Goal: Task Accomplishment & Management: Manage account settings

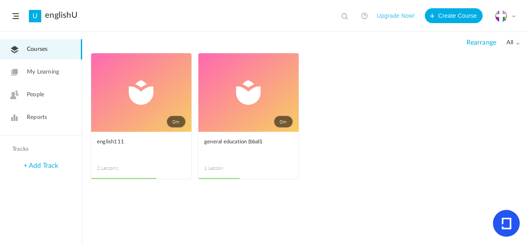
click at [0, 0] on span at bounding box center [0, 0] width 0 height 0
click at [0, 0] on link "Edit" at bounding box center [0, 0] width 0 height 0
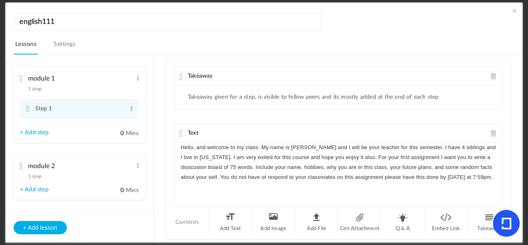
click at [64, 179] on div "module 2 1 step Edit Delete" at bounding box center [76, 169] width 113 height 22
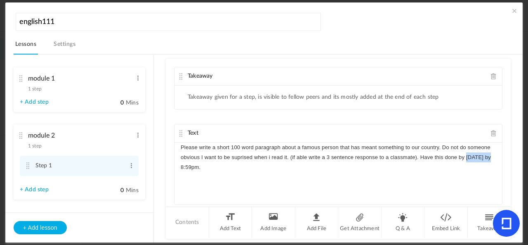
drag, startPoint x: 465, startPoint y: 155, endPoint x: 498, endPoint y: 151, distance: 33.7
click at [427, 151] on div "Please write a short 100 word paragraph about a famous person that has meant so…" at bounding box center [339, 173] width 328 height 62
click at [213, 159] on p "Please write a short 100 word paragraph about a famous person that has meant so…" at bounding box center [338, 157] width 315 height 30
click at [251, 177] on div "Please write a short 100 word paragraph about a famous person that has meant so…" at bounding box center [339, 173] width 328 height 62
click at [217, 167] on p "Please write a short 100 word paragraph about a famous person that has meant so…" at bounding box center [338, 157] width 315 height 30
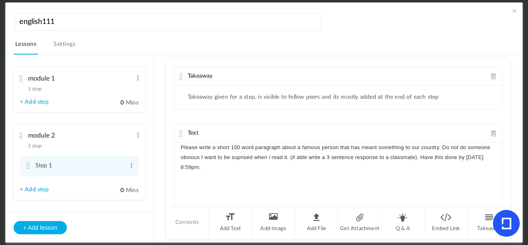
click at [427, 159] on p "Please write a short 100 word paragraph about a famous person that has meant so…" at bounding box center [338, 157] width 315 height 30
click at [181, 164] on p "Please write a short 100 word paragraph about a famous person that has meant so…" at bounding box center [338, 157] width 315 height 30
click at [427, 144] on p "Please write a short 100 word paragraph about a famous person that has meant so…" at bounding box center [338, 157] width 315 height 30
drag, startPoint x: 463, startPoint y: 155, endPoint x: 492, endPoint y: 145, distance: 30.2
click at [427, 154] on p "Please write a short 100 word paragraph about a famous person that has meant so…" at bounding box center [338, 157] width 315 height 30
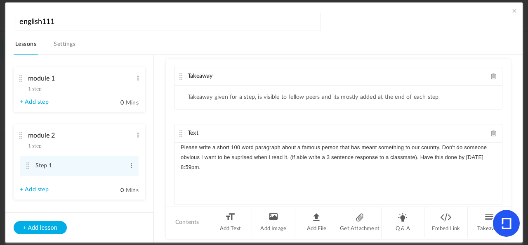
click at [177, 155] on div "Please write a short 100 word paragraph about a famous person that has meant so…" at bounding box center [339, 173] width 328 height 62
click at [240, 165] on p "obvious I want to be suprised when i read it. (if able write a 3 sentence respo…" at bounding box center [338, 162] width 315 height 20
click at [427, 9] on span at bounding box center [515, 11] width 8 height 8
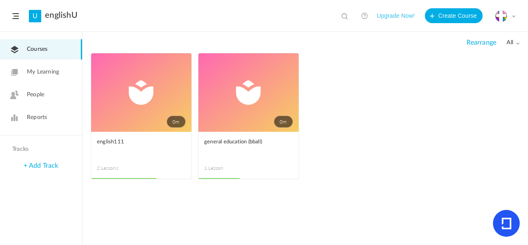
click at [51, 97] on link "People" at bounding box center [41, 95] width 82 height 20
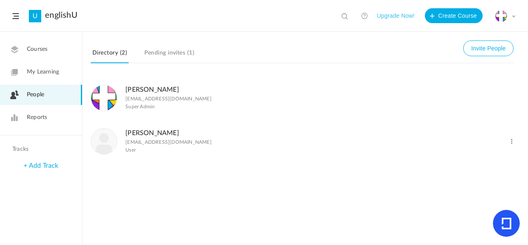
click at [54, 54] on link "Courses" at bounding box center [41, 49] width 82 height 20
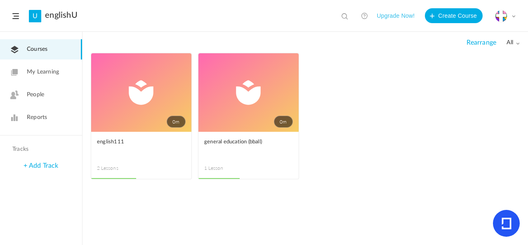
click at [148, 92] on link "0m" at bounding box center [141, 92] width 100 height 78
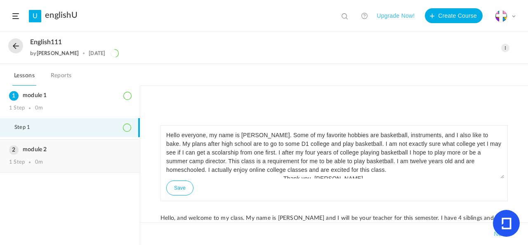
click at [97, 149] on h3 "module 2" at bounding box center [70, 149] width 122 height 7
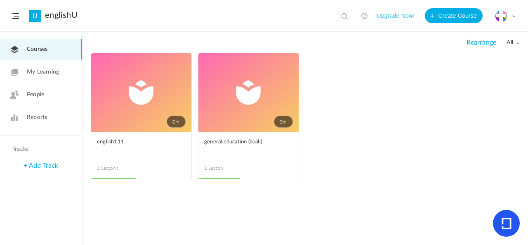
click at [213, 101] on link "0m" at bounding box center [249, 92] width 100 height 78
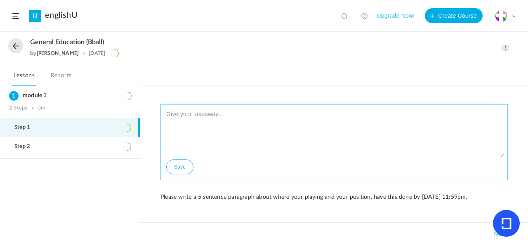
click at [211, 118] on textarea at bounding box center [334, 133] width 340 height 50
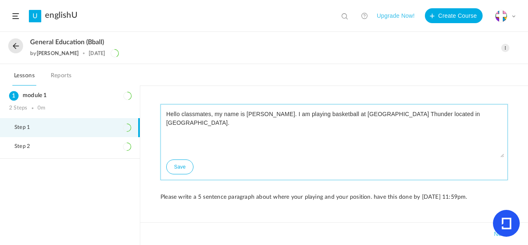
click at [389, 115] on textarea "Hello classmates, my name is Michelle Coletta. I am playing basketball at Chath…" at bounding box center [334, 133] width 340 height 50
click at [427, 116] on textarea "Hello classmates, my name is Michelle Coletta. I am playing basketball at Chath…" at bounding box center [334, 133] width 340 height 50
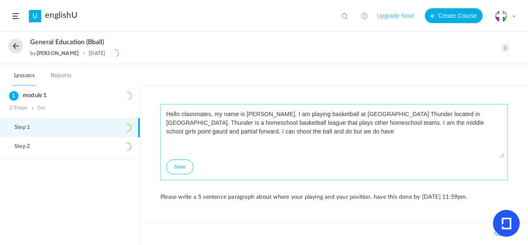
click at [255, 134] on textarea "Hello classmates, my name is Michelle Coletta. I am playing basketball at Chath…" at bounding box center [334, 133] width 340 height 50
click at [263, 128] on textarea "Hello classmates, my name is Michelle Coletta. I am playing basketball at Chath…" at bounding box center [334, 133] width 340 height 50
click at [257, 132] on textarea "Hello classmates, my name is Michelle Coletta. I am playing basketball at Chath…" at bounding box center [334, 133] width 340 height 50
click at [260, 133] on textarea "Hello classmates, my name is Michelle Coletta. I am playing basketball at Chath…" at bounding box center [334, 133] width 340 height 50
click at [308, 133] on textarea "Hello classmates, my name is Michelle Coletta. I am playing basketball at Chath…" at bounding box center [334, 133] width 340 height 50
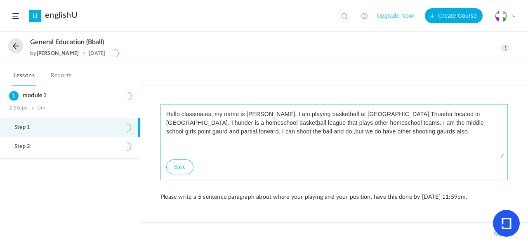
type textarea "Hello classmates, my name is Michelle Coletta. I am playing basketball at Chath…"
click at [190, 165] on button "Save" at bounding box center [179, 166] width 27 height 15
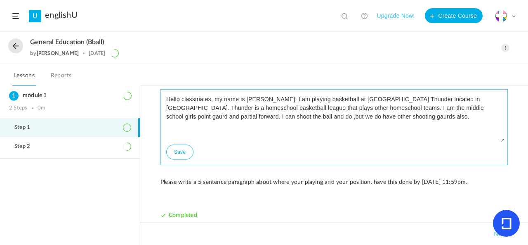
scroll to position [8, 0]
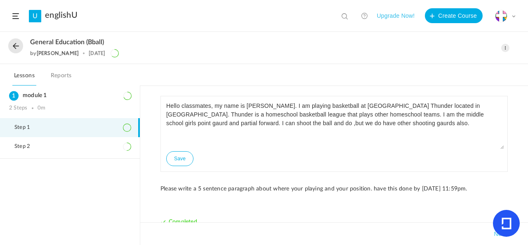
click at [16, 43] on button at bounding box center [15, 45] width 15 height 15
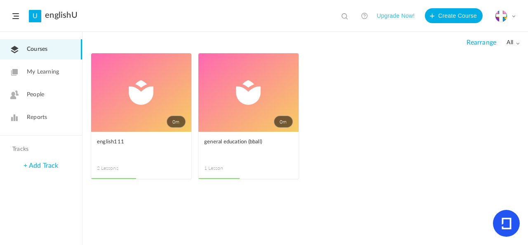
click at [0, 0] on span at bounding box center [0, 0] width 0 height 0
click at [0, 0] on link "Edit" at bounding box center [0, 0] width 0 height 0
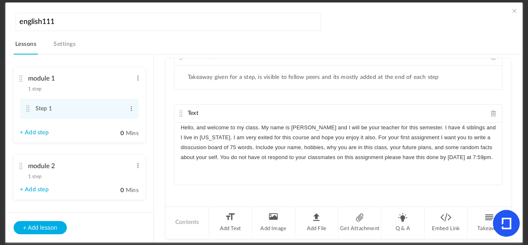
scroll to position [20, 0]
click at [252, 173] on div "Hello, and welcome to my class. My name is Anna Coletta and I will be your teac…" at bounding box center [339, 153] width 328 height 62
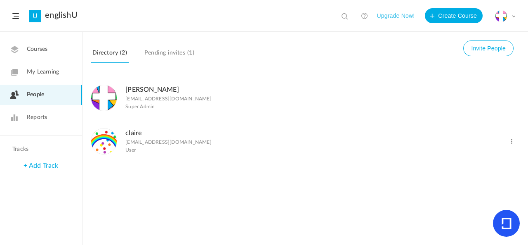
click at [57, 53] on link "Courses" at bounding box center [41, 49] width 82 height 20
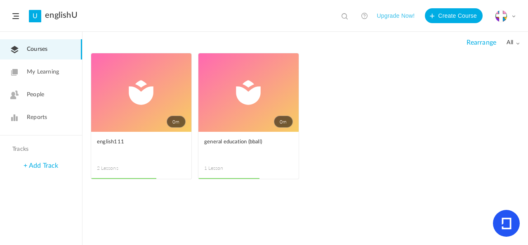
click at [123, 85] on link "0m" at bounding box center [141, 92] width 100 height 78
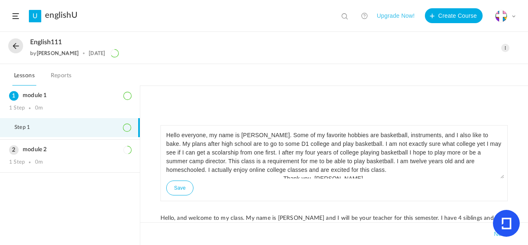
scroll to position [7, 0]
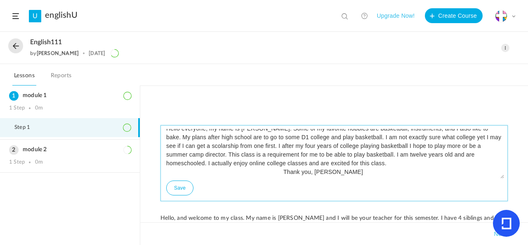
click at [186, 187] on button "Save" at bounding box center [179, 187] width 27 height 15
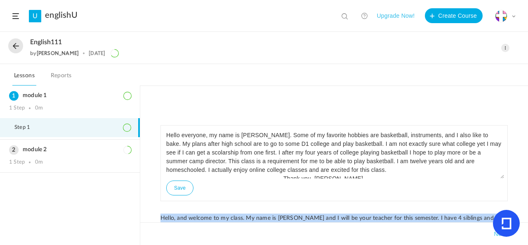
drag, startPoint x: 497, startPoint y: 184, endPoint x: 502, endPoint y: 202, distance: 18.1
click at [427, 203] on div "Hello everyone, my name is Michelle Coletta. Some of my favorite hobbies are ba…" at bounding box center [335, 187] width 348 height 125
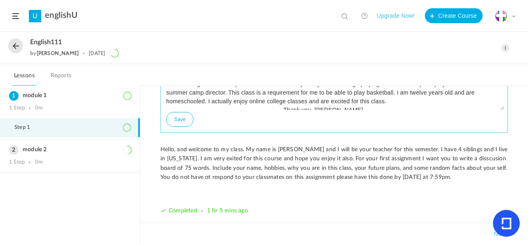
drag, startPoint x: 500, startPoint y: 107, endPoint x: 499, endPoint y: 111, distance: 4.2
click at [427, 114] on div "Hello everyone, my name is Michelle Coletta. Some of my favorite hobbies are ba…" at bounding box center [335, 95] width 348 height 76
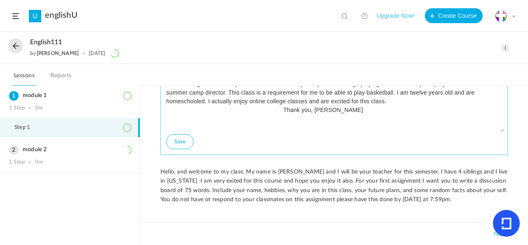
drag, startPoint x: 501, startPoint y: 107, endPoint x: 501, endPoint y: 130, distance: 23.1
click at [427, 130] on textarea "Hello everyone, my name is Michelle Coletta. Some of my favorite hobbies are ba…" at bounding box center [334, 96] width 340 height 72
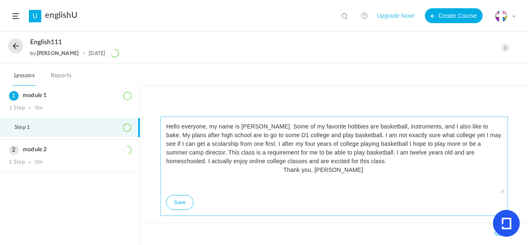
scroll to position [14, 0]
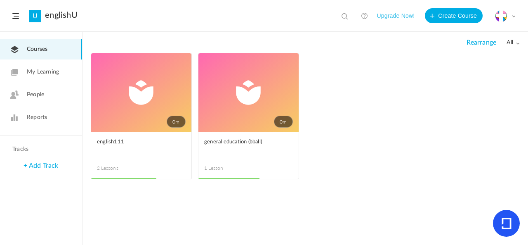
click at [0, 0] on span at bounding box center [0, 0] width 0 height 0
click at [0, 0] on link "Edit" at bounding box center [0, 0] width 0 height 0
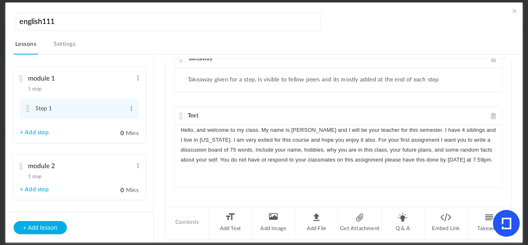
scroll to position [20, 0]
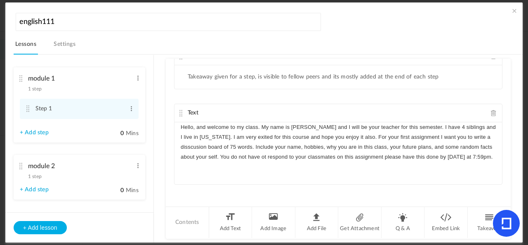
click at [260, 162] on p "Hello, and welcome to my class. My name is Anna Coletta and I will be your teac…" at bounding box center [338, 142] width 315 height 40
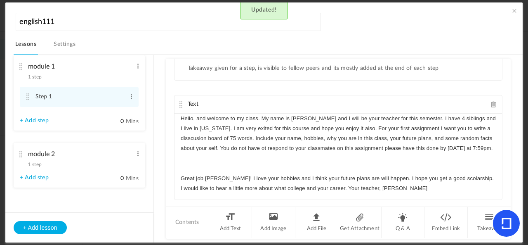
scroll to position [0, 0]
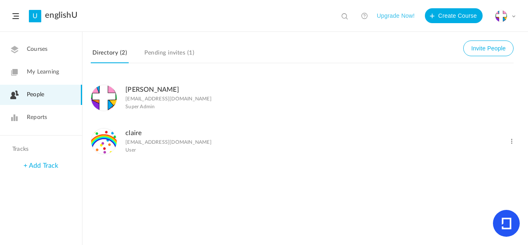
click at [56, 45] on link "Courses" at bounding box center [41, 49] width 82 height 20
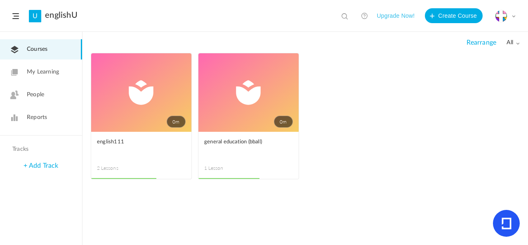
click at [209, 95] on link "0m" at bounding box center [249, 92] width 100 height 78
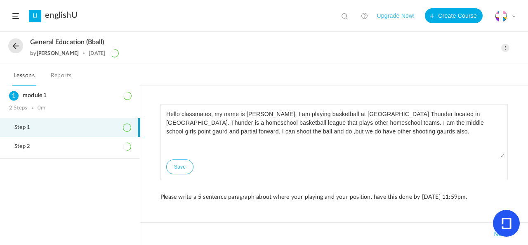
click at [427, 50] on span at bounding box center [505, 48] width 8 height 8
click at [427, 68] on link "Edit" at bounding box center [471, 66] width 78 height 15
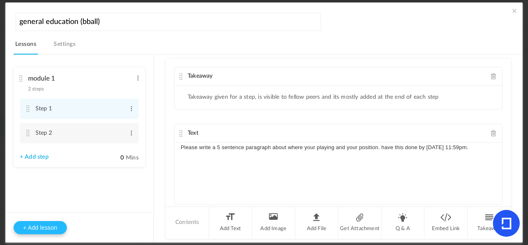
click at [26, 228] on button "+ Add lesson" at bounding box center [40, 227] width 53 height 13
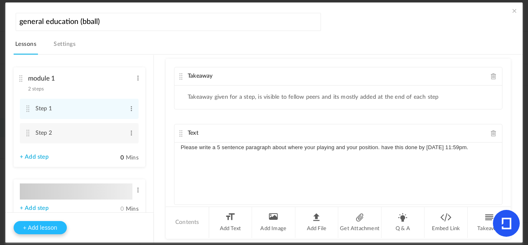
type input "Lesson 2"
type input "0"
type input "Step 1"
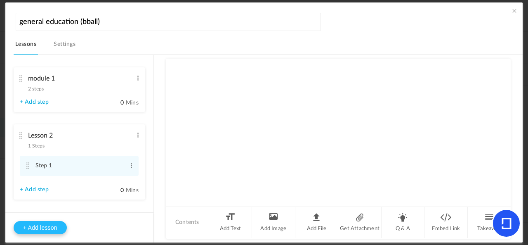
scroll to position [12, 0]
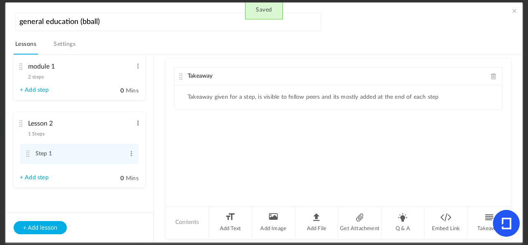
click at [138, 124] on span at bounding box center [138, 123] width 6 height 8
click at [130, 139] on link "Edit" at bounding box center [125, 137] width 32 height 10
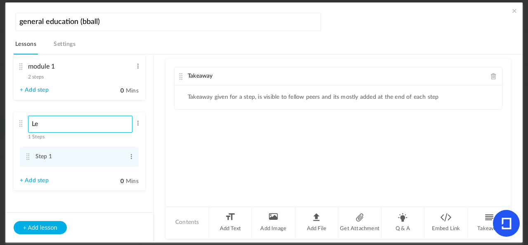
type input "L"
type input "module 2"
click at [232, 221] on li "Add Text" at bounding box center [230, 222] width 43 height 31
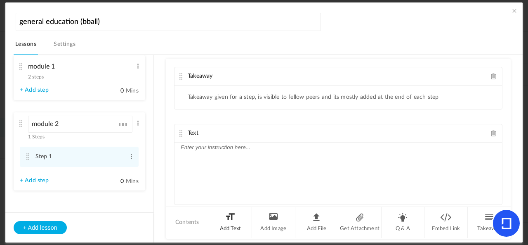
scroll to position [20, 0]
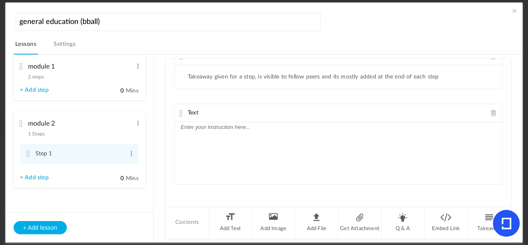
click at [306, 122] on p at bounding box center [338, 127] width 315 height 10
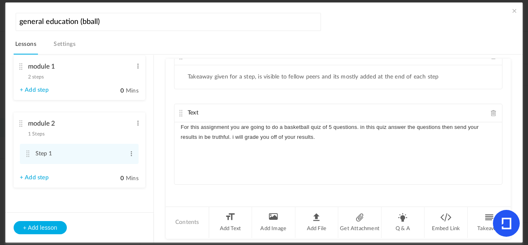
click at [363, 124] on p "For this assignment you are going to do a basketball quiz of 5 questions. in th…" at bounding box center [338, 132] width 315 height 20
click at [360, 126] on p "For this assignment you are going to do a basketball quiz of 5 questions. in th…" at bounding box center [338, 132] width 315 height 20
click at [202, 134] on p "For this assignment you are going to do a basketball quiz of 5 questions. In th…" at bounding box center [338, 132] width 315 height 20
click at [230, 134] on p "For this assignment you are going to do a basketball quiz of 5 questions. In th…" at bounding box center [338, 132] width 315 height 20
click at [356, 141] on div "For this assignment you are going to do a basketball quiz of 5 questions. In th…" at bounding box center [339, 153] width 328 height 62
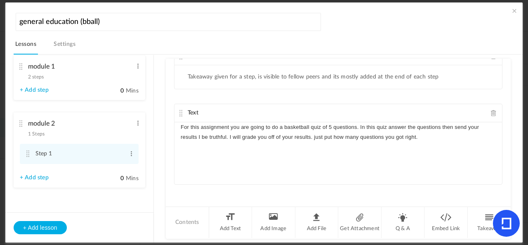
click at [199, 135] on p "For this assignment you are going to do a basketball quiz of 5 questions. In th…" at bounding box center [338, 132] width 315 height 20
click at [419, 133] on p "For this assignment you are going to do a basketball quiz of 5 questions. In th…" at bounding box center [338, 132] width 315 height 20
click at [426, 124] on p "For this assignment you are going to do a basketball quiz of 5 questions. In th…" at bounding box center [338, 132] width 315 height 20
click at [427, 162] on div "For this assignment you are going to do a basketball quiz of 5 questions. In th…" at bounding box center [339, 153] width 328 height 62
click at [425, 134] on p "For this assignment you are going to do a basketball quiz of 5 questions. In th…" at bounding box center [338, 132] width 315 height 20
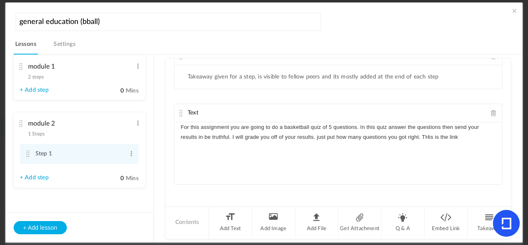
click at [427, 134] on p "For this assignment you are going to do a basketball quiz of 5 questions. In th…" at bounding box center [338, 132] width 315 height 20
click at [427, 137] on p "For this assignment you are going to do a basketball quiz of 5 questions. In th…" at bounding box center [338, 132] width 315 height 20
click at [329, 152] on p at bounding box center [338, 157] width 315 height 10
click at [330, 147] on p "For this assignment you are going to do a basketball quiz of 5 questions. In th…" at bounding box center [338, 137] width 315 height 30
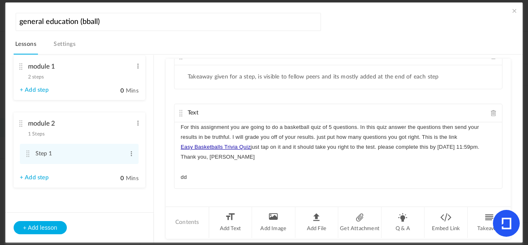
click at [196, 177] on p "dd" at bounding box center [338, 177] width 315 height 10
click at [252, 157] on p "For this assignment you are going to do a basketball quiz of 5 questions. In th…" at bounding box center [338, 142] width 315 height 40
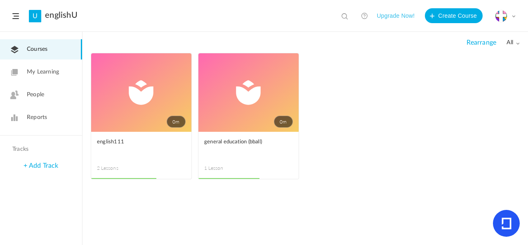
click at [120, 101] on link "0m" at bounding box center [141, 92] width 100 height 78
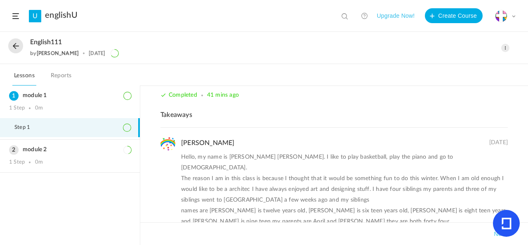
scroll to position [222, 0]
click at [66, 151] on h3 "module 2" at bounding box center [70, 149] width 122 height 7
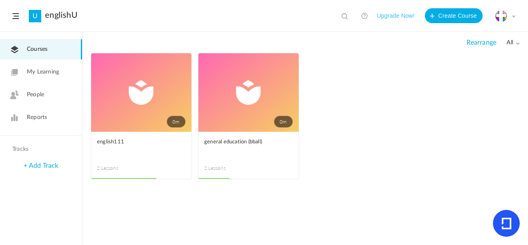
click at [139, 90] on link "0m" at bounding box center [141, 92] width 100 height 78
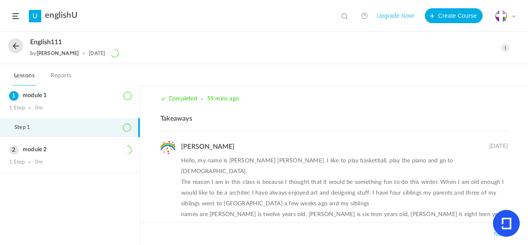
scroll to position [222, 0]
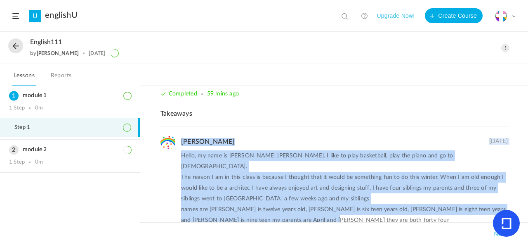
drag, startPoint x: 176, startPoint y: 147, endPoint x: 307, endPoint y: 223, distance: 151.8
click at [307, 223] on div "Hello everyone, my name is Michelle Coletta. Some of my favorite hobbies are ba…" at bounding box center [334, 60] width 364 height 348
copy div "Claire 19 Sep Hello, my name is Claire Madeline Coletta. I like to play basketb…"
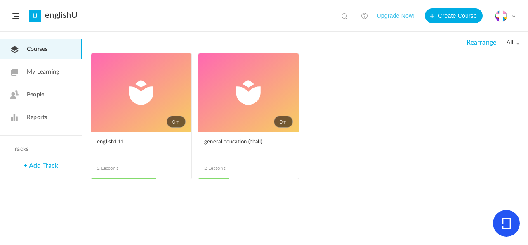
click at [0, 0] on span at bounding box center [0, 0] width 0 height 0
click at [220, 109] on link "0m" at bounding box center [249, 92] width 100 height 78
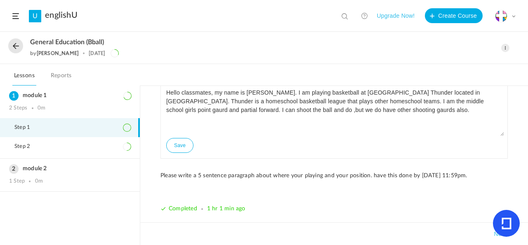
scroll to position [23, 0]
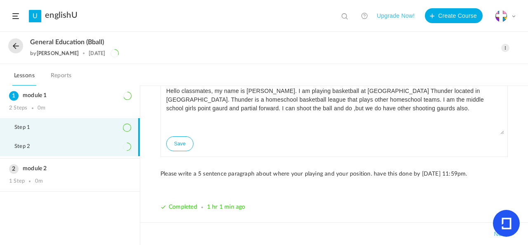
click at [75, 143] on li "Step 2" at bounding box center [70, 146] width 140 height 19
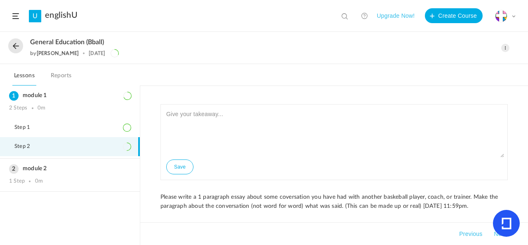
scroll to position [31, 0]
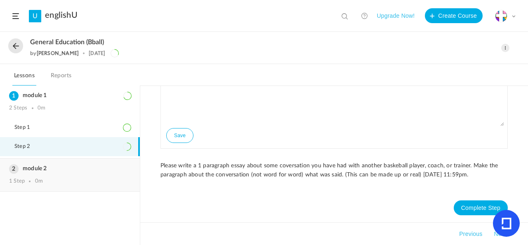
click at [90, 175] on div "module 2 1 Step 0m" at bounding box center [70, 174] width 140 height 33
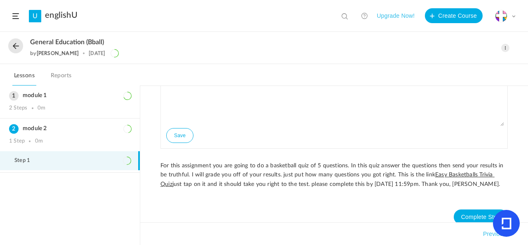
scroll to position [100, 0]
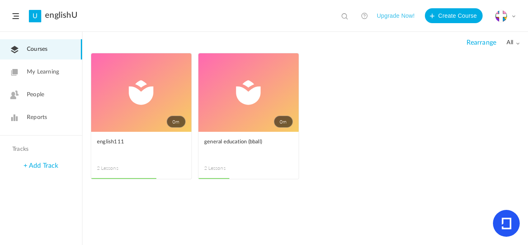
click at [135, 76] on link "0m" at bounding box center [141, 92] width 100 height 78
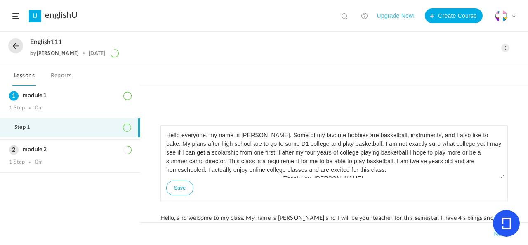
click at [427, 48] on span at bounding box center [505, 48] width 8 height 8
click at [427, 63] on link "Edit" at bounding box center [471, 66] width 78 height 15
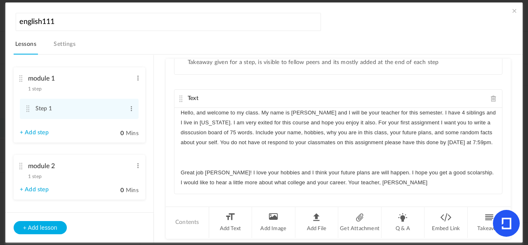
scroll to position [54, 0]
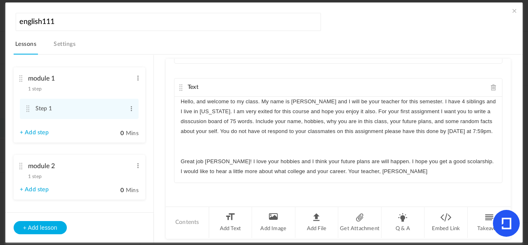
click at [413, 172] on p "Great job Michelle! I love your hobbies and I think your future plans are will …" at bounding box center [338, 166] width 315 height 20
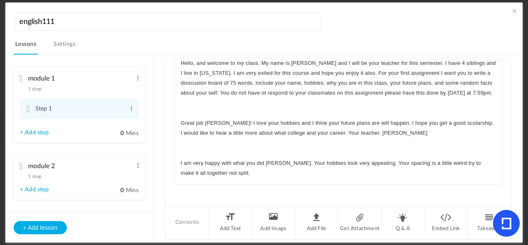
scroll to position [12, 0]
click at [197, 168] on p "I am very happy with what you did Claire. Your hobbies look very appealing. You…" at bounding box center [338, 168] width 315 height 20
click at [202, 170] on p "I am very happy with what you did Claire. Your hobbies look very appealing. You…" at bounding box center [338, 168] width 315 height 20
click at [201, 171] on p "I am very happy with what you did Claire. Your hobbies look very appealing. You…" at bounding box center [338, 168] width 315 height 20
click at [201, 173] on p "I am very happy with what you did Claire. Your hobbies look very appealing. You…" at bounding box center [338, 168] width 315 height 20
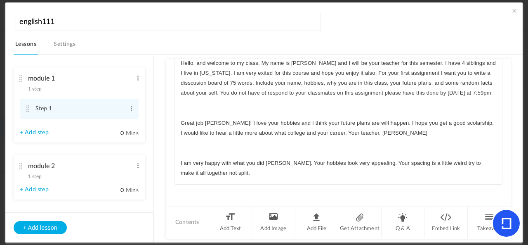
click at [197, 173] on p "I am very happy with what you did Claire. Your hobbies look very appealing. You…" at bounding box center [338, 168] width 315 height 20
click at [330, 177] on div "Hello, and welcome to my class. My name is Anna Coletta and I will be your teac…" at bounding box center [339, 122] width 328 height 124
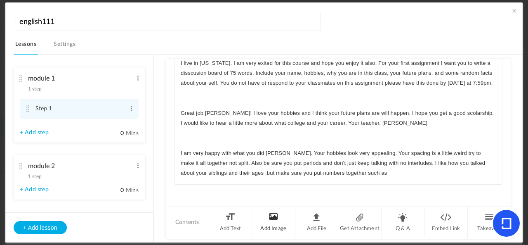
scroll to position [22, 0]
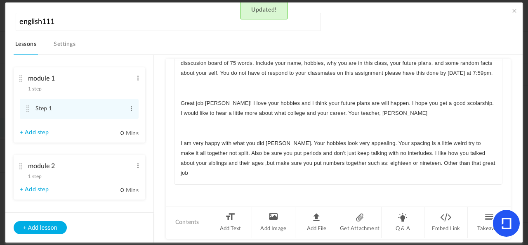
click at [427, 176] on div "Hello, and welcome to my class. My name is Anna Coletta and I will be your teac…" at bounding box center [339, 122] width 328 height 124
click at [33, 110] on li "Step 1 Edit Delete" at bounding box center [79, 109] width 119 height 20
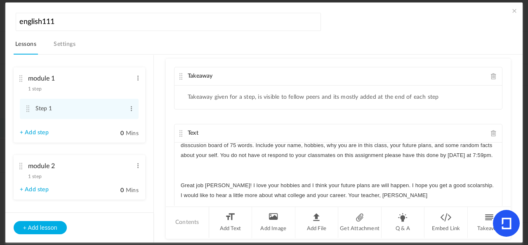
scroll to position [82, 0]
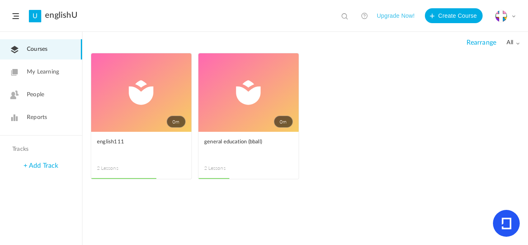
click at [54, 123] on link "Reports" at bounding box center [41, 117] width 82 height 20
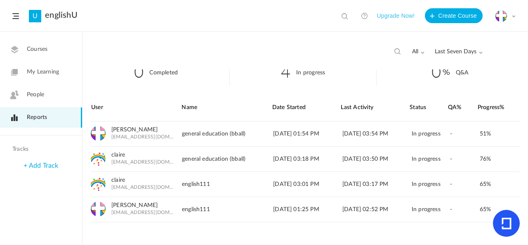
scroll to position [19, 0]
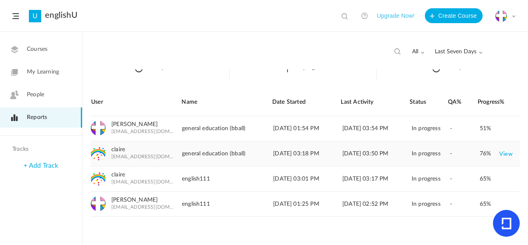
click at [427, 154] on link "View" at bounding box center [506, 153] width 14 height 15
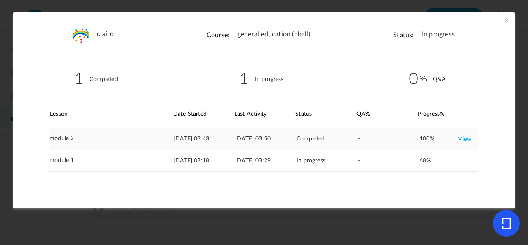
click at [427, 140] on link "View" at bounding box center [465, 138] width 14 height 15
click at [427, 19] on span at bounding box center [507, 21] width 8 height 8
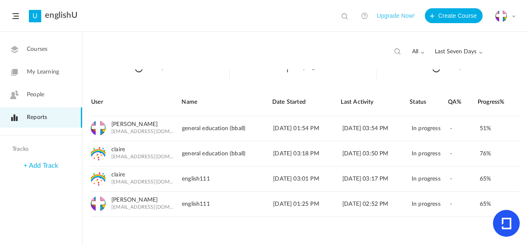
click at [41, 100] on link "People" at bounding box center [41, 95] width 82 height 20
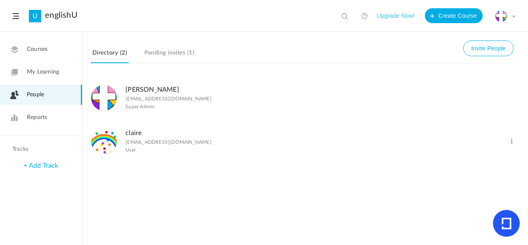
click at [37, 166] on link "+ Add Track" at bounding box center [41, 165] width 35 height 7
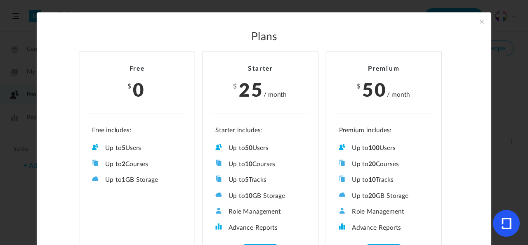
click at [427, 16] on div "Plans Free $ 0 Up to 5 Users Up to 2 Courses Up to 0 Tracks Up to 1 GB Storage …" at bounding box center [264, 143] width 454 height 263
click at [427, 22] on span at bounding box center [482, 21] width 9 height 9
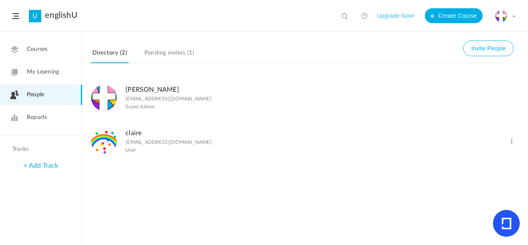
click at [51, 57] on link "Courses" at bounding box center [41, 49] width 82 height 20
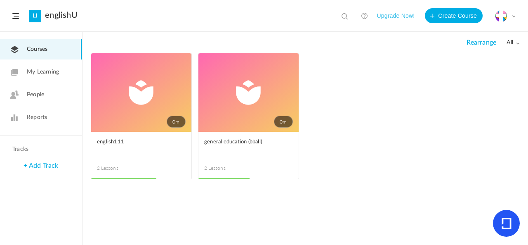
click at [163, 93] on link "0m" at bounding box center [141, 92] width 100 height 78
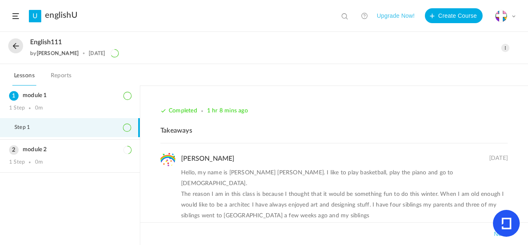
scroll to position [268, 0]
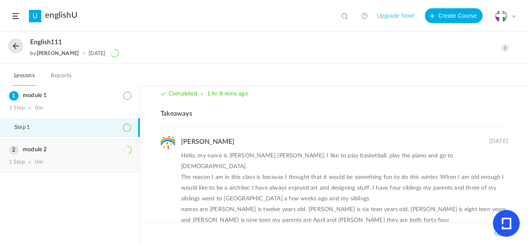
click at [111, 162] on div "1 Step 0m" at bounding box center [70, 162] width 122 height 7
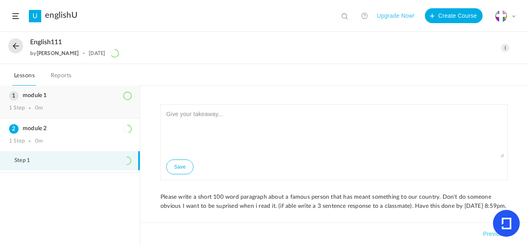
click at [111, 95] on h3 "module 1" at bounding box center [70, 95] width 122 height 7
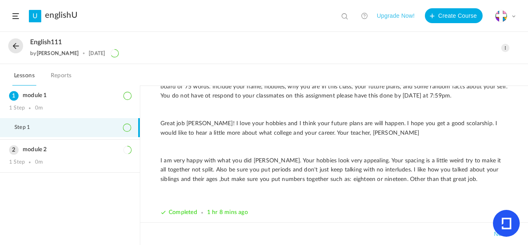
scroll to position [179, 0]
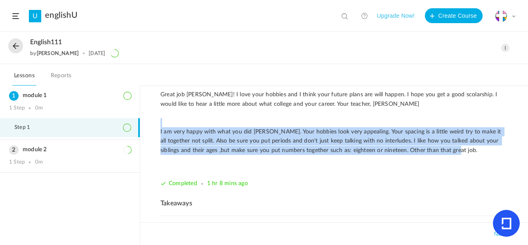
drag, startPoint x: 186, startPoint y: 138, endPoint x: 437, endPoint y: 142, distance: 251.4
click at [427, 147] on div "Hello everyone, my name is Michelle Coletta. Some of my favorite hobbies are ba…" at bounding box center [334, 126] width 364 height 394
click at [200, 163] on div "Hello everyone, my name is Michelle Coletta. Some of my favorite hobbies are ba…" at bounding box center [335, 72] width 348 height 253
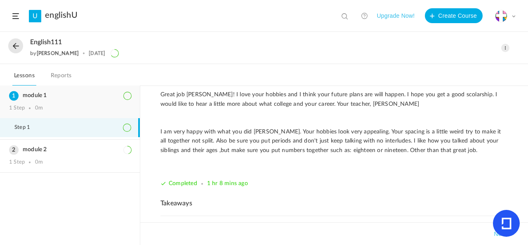
click at [104, 100] on div "module 1 1 Step 0m" at bounding box center [70, 101] width 140 height 33
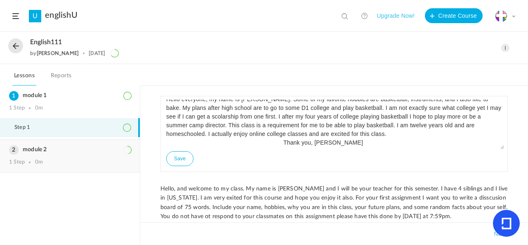
scroll to position [0, 0]
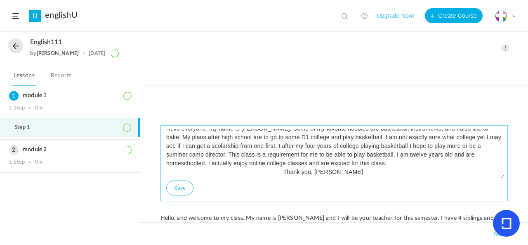
click at [170, 191] on button "Save" at bounding box center [179, 187] width 27 height 15
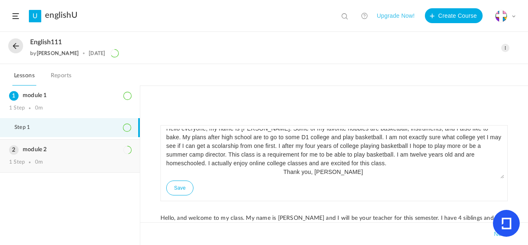
click at [60, 153] on div "module 2 1 Step 0m" at bounding box center [70, 156] width 140 height 33
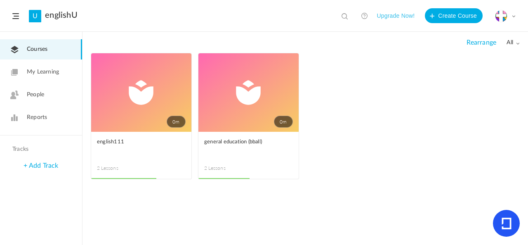
click at [238, 65] on link "0m" at bounding box center [249, 92] width 100 height 78
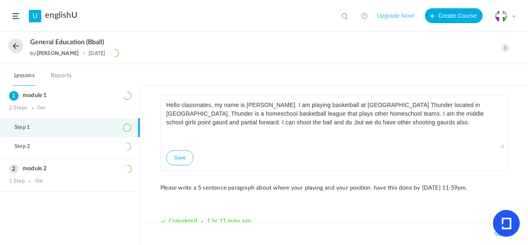
scroll to position [23, 0]
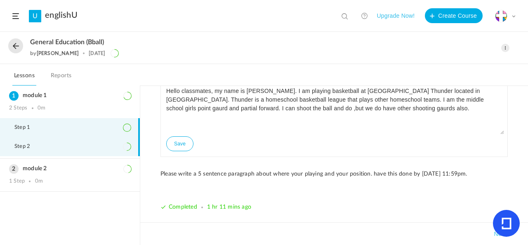
click at [115, 154] on li "Step 2" at bounding box center [70, 146] width 140 height 19
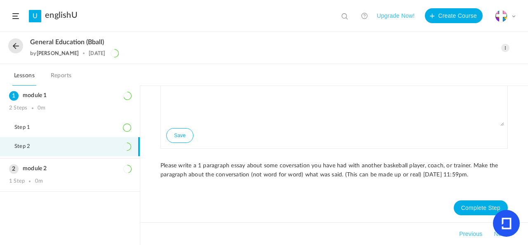
scroll to position [18, 0]
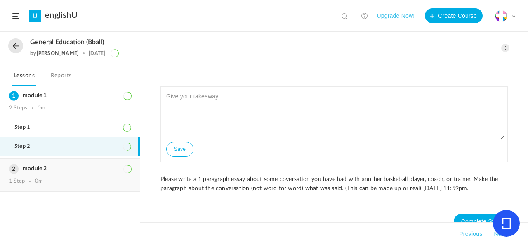
click at [89, 174] on div "module 2 1 Step 0m" at bounding box center [70, 174] width 140 height 33
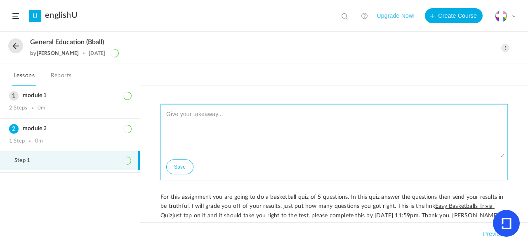
click at [223, 114] on textarea at bounding box center [334, 133] width 340 height 50
type textarea "i got 3 right and 2 wrong."
click at [185, 166] on button "Save" at bounding box center [179, 166] width 27 height 15
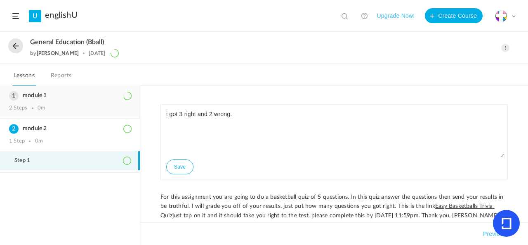
click at [35, 113] on div "module 1 2 Steps 0m" at bounding box center [70, 101] width 140 height 33
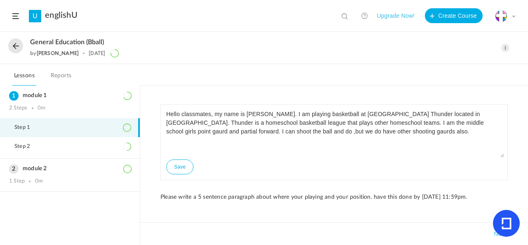
scroll to position [23, 0]
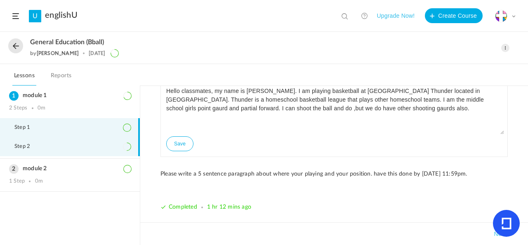
click at [96, 143] on li "Step 2" at bounding box center [70, 146] width 140 height 19
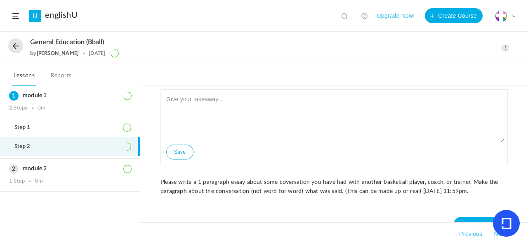
scroll to position [0, 0]
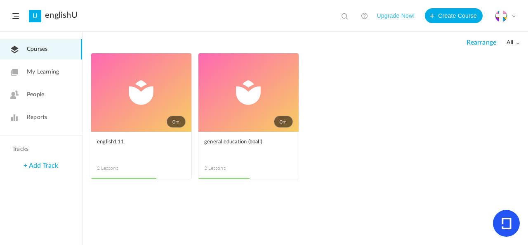
click at [124, 98] on link "0m" at bounding box center [141, 92] width 100 height 78
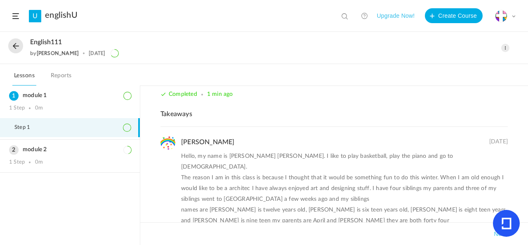
scroll to position [268, 0]
click at [78, 147] on h3 "module 2" at bounding box center [70, 149] width 122 height 7
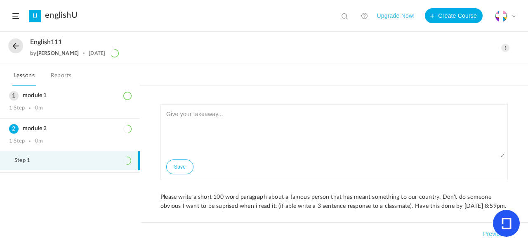
scroll to position [40, 0]
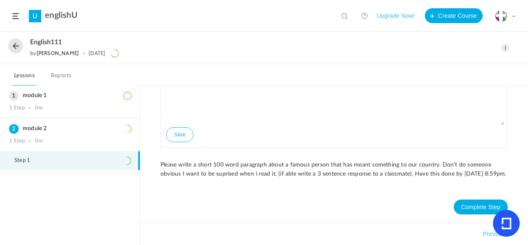
drag, startPoint x: 70, startPoint y: 109, endPoint x: 71, endPoint y: 123, distance: 13.6
click at [70, 111] on div "module 1 1 Step 0m" at bounding box center [70, 101] width 140 height 33
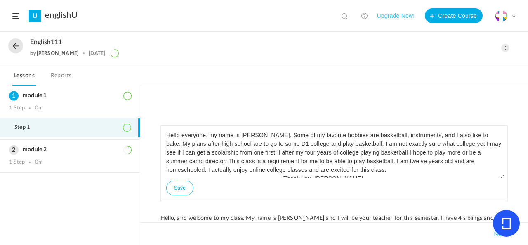
click at [72, 128] on li "Step 1" at bounding box center [70, 127] width 140 height 19
click at [48, 151] on h3 "module 2" at bounding box center [70, 149] width 122 height 7
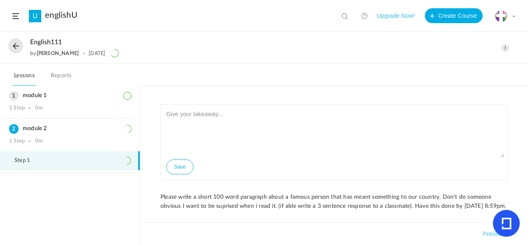
click at [47, 163] on li "Step 1" at bounding box center [70, 160] width 140 height 19
click at [11, 43] on button at bounding box center [15, 45] width 15 height 15
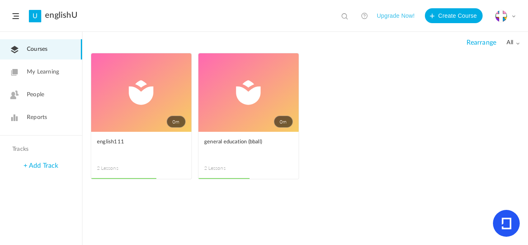
click at [260, 97] on link "0m" at bounding box center [249, 92] width 100 height 78
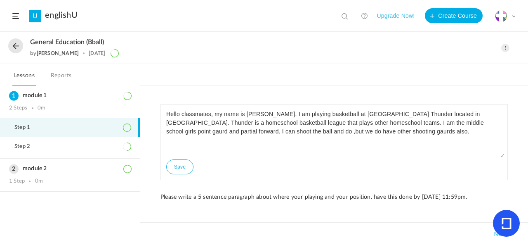
scroll to position [23, 0]
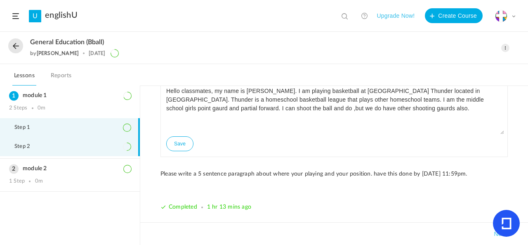
click at [80, 144] on li "Step 2" at bounding box center [70, 146] width 140 height 19
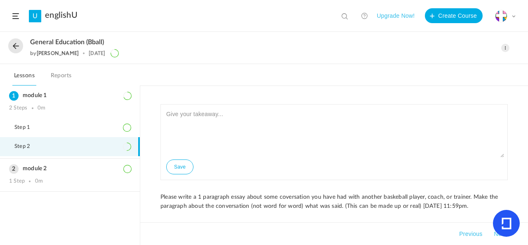
scroll to position [31, 0]
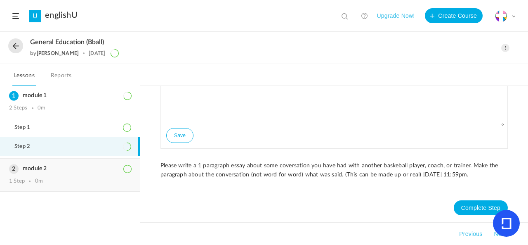
click at [77, 170] on h3 "module 2" at bounding box center [70, 168] width 122 height 7
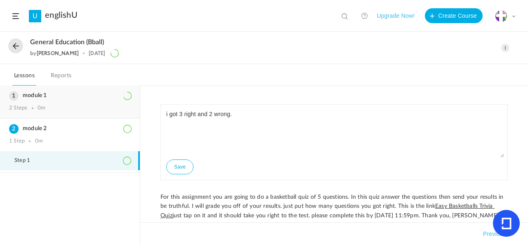
click at [28, 88] on div "module 1 2 Steps 0m" at bounding box center [70, 101] width 140 height 33
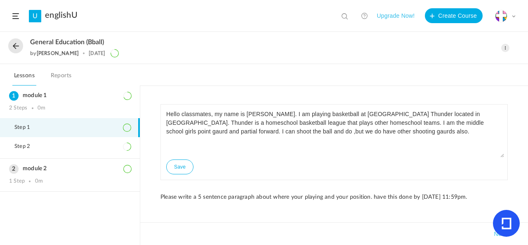
scroll to position [23, 0]
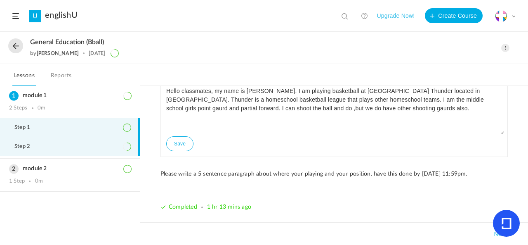
click at [105, 143] on li "Step 2" at bounding box center [70, 146] width 140 height 19
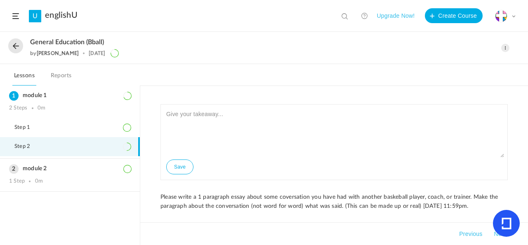
scroll to position [31, 0]
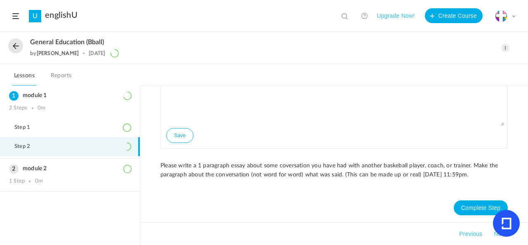
click at [64, 76] on link "Reports" at bounding box center [61, 78] width 24 height 16
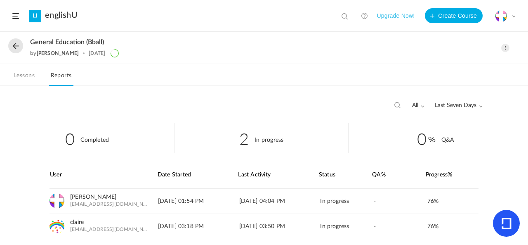
scroll to position [14, 0]
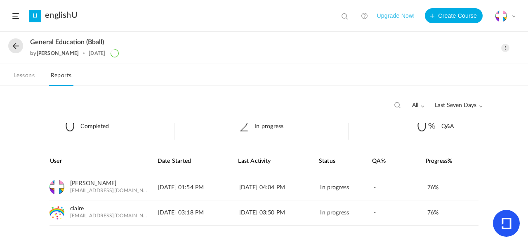
click at [396, 108] on button at bounding box center [398, 105] width 8 height 8
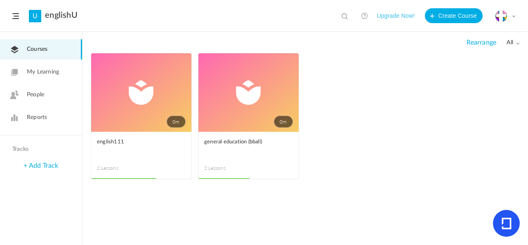
click at [54, 112] on link "Reports" at bounding box center [41, 117] width 82 height 20
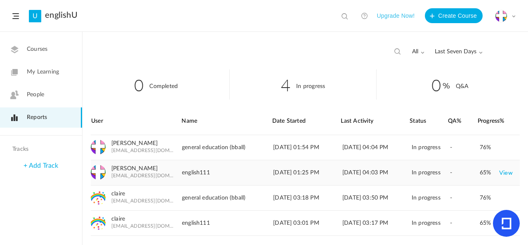
scroll to position [19, 0]
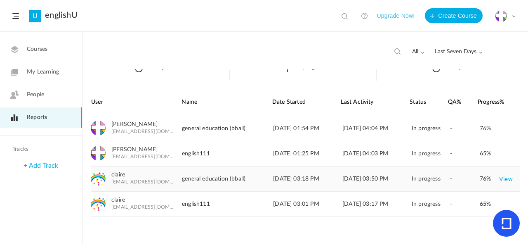
click at [427, 179] on link "View" at bounding box center [506, 178] width 14 height 15
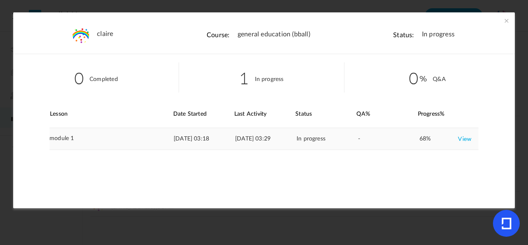
click at [427, 139] on link "View" at bounding box center [465, 138] width 14 height 15
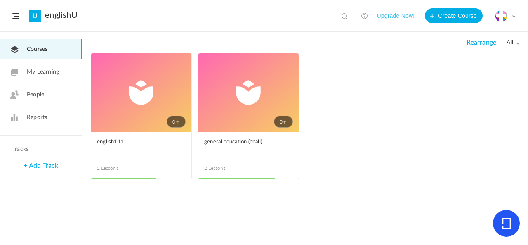
click at [147, 102] on link "0m" at bounding box center [141, 92] width 100 height 78
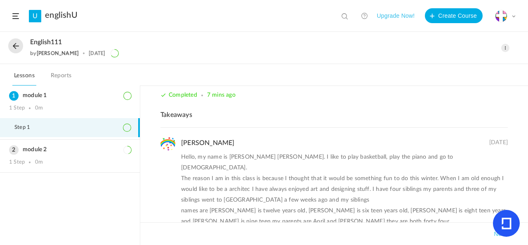
scroll to position [268, 0]
click at [99, 149] on h3 "module 2" at bounding box center [70, 149] width 122 height 7
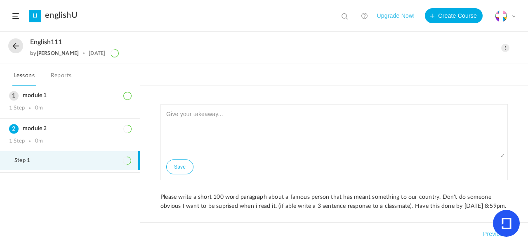
click at [19, 46] on button at bounding box center [15, 45] width 15 height 15
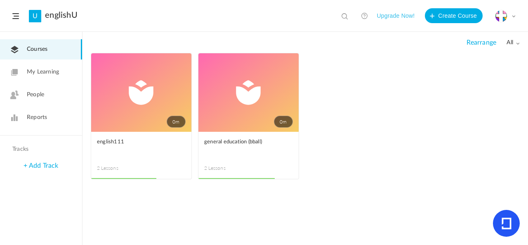
click at [252, 80] on link "0m" at bounding box center [249, 92] width 100 height 78
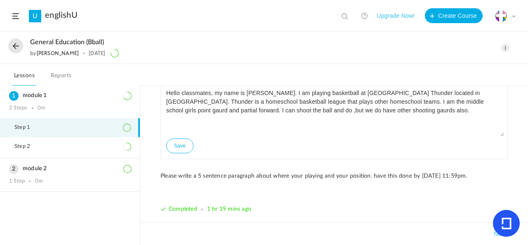
scroll to position [23, 0]
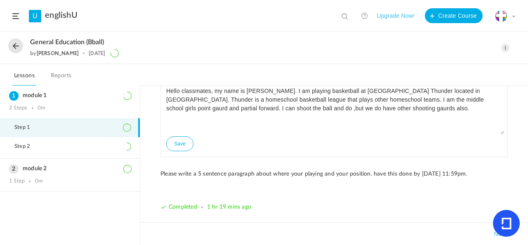
click at [427, 233] on button "Next" at bounding box center [500, 234] width 16 height 10
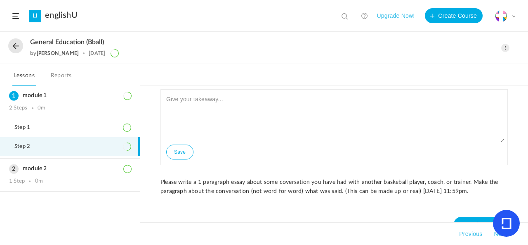
scroll to position [0, 0]
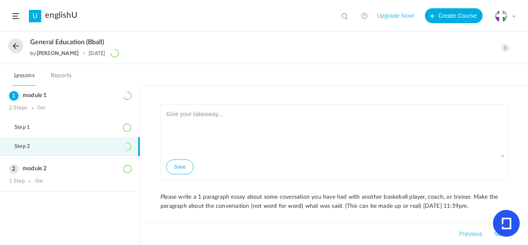
drag, startPoint x: 506, startPoint y: 223, endPoint x: 474, endPoint y: 183, distance: 51.4
click at [427, 186] on body "U englishU lesson 1 View all No results Upgrade Now! Create Course My Profile U…" at bounding box center [264, 122] width 528 height 245
click at [427, 233] on button "Next" at bounding box center [500, 234] width 16 height 10
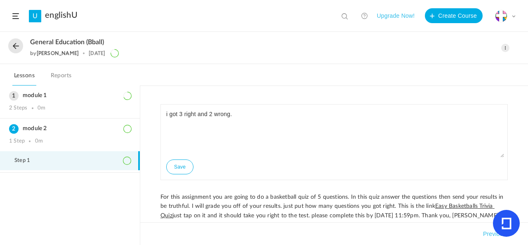
click at [11, 47] on button at bounding box center [15, 45] width 15 height 15
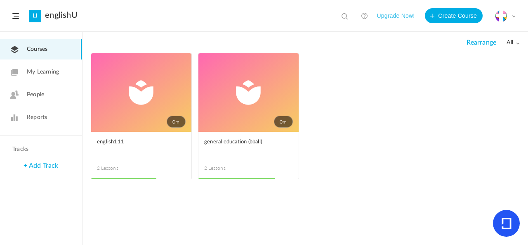
click at [240, 97] on link "0m" at bounding box center [249, 92] width 100 height 78
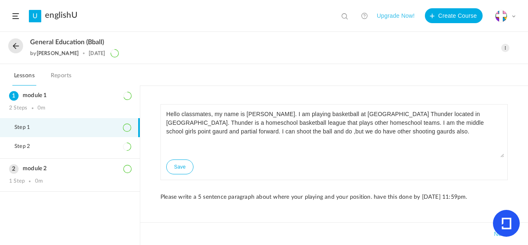
click at [427, 49] on span at bounding box center [505, 48] width 8 height 8
click at [427, 69] on link "Edit" at bounding box center [471, 66] width 78 height 15
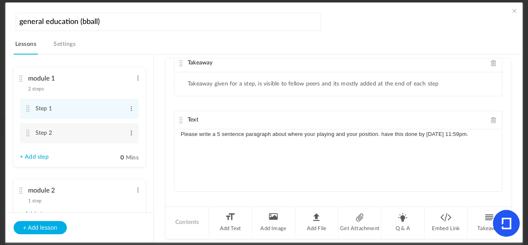
scroll to position [20, 0]
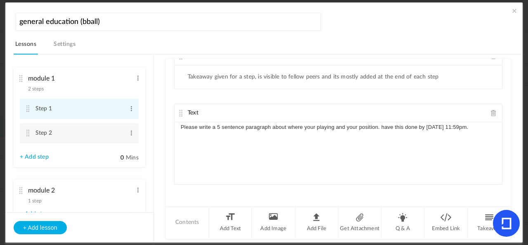
click at [88, 117] on li "Step 1 Edit Delete" at bounding box center [79, 109] width 119 height 20
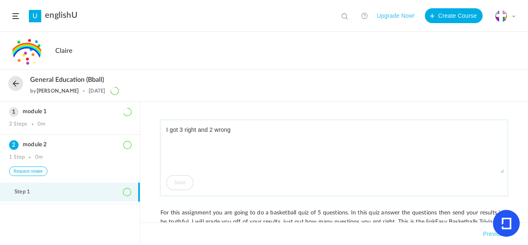
click at [322, 126] on textarea "I got 3 right and 2 wrong" at bounding box center [334, 148] width 340 height 50
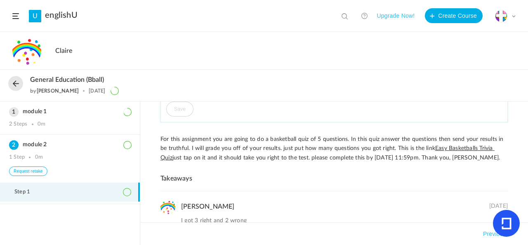
scroll to position [85, 0]
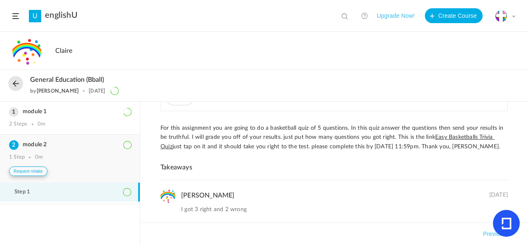
click at [32, 171] on button "Request retake" at bounding box center [28, 170] width 38 height 9
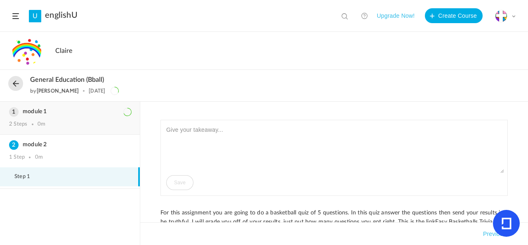
click at [134, 129] on div "module 1 2 Steps 0m" at bounding box center [70, 118] width 140 height 33
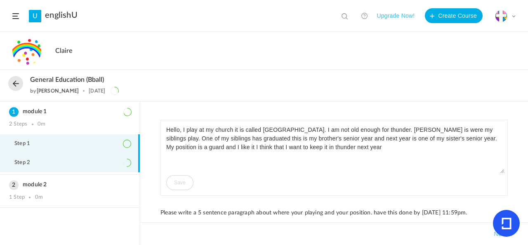
click at [99, 157] on li "Step 2" at bounding box center [70, 162] width 140 height 19
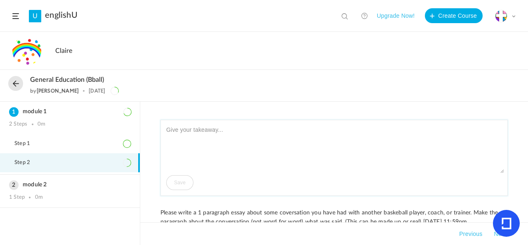
click at [214, 130] on textarea at bounding box center [334, 148] width 340 height 50
click at [62, 186] on h3 "module 2" at bounding box center [70, 184] width 122 height 7
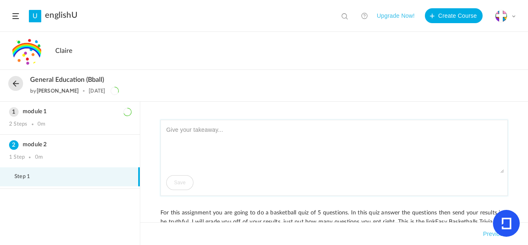
click at [243, 130] on textarea at bounding box center [334, 148] width 340 height 50
click at [167, 128] on textarea "i got 3 right and 2 wrong." at bounding box center [334, 148] width 340 height 50
click at [178, 184] on div "I got 3 right and 2 wrong. Save" at bounding box center [335, 158] width 348 height 76
click at [254, 129] on textarea "I got 3 right and 2 wrong." at bounding box center [334, 148] width 340 height 50
paste textarea "I am very happy with what you did [PERSON_NAME]. Your hobbies look very appeali…"
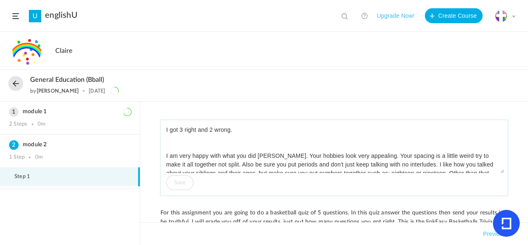
scroll to position [3, 0]
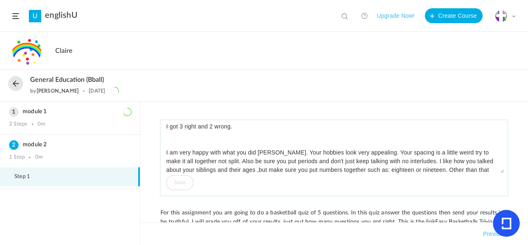
type textarea "I got 3 right and 2 wrong. I am very happy with what you did Claire. Your hobbi…"
click at [176, 184] on div "I got 3 right and 2 wrong. I am very happy with what you did Claire. Your hobbi…" at bounding box center [335, 158] width 348 height 76
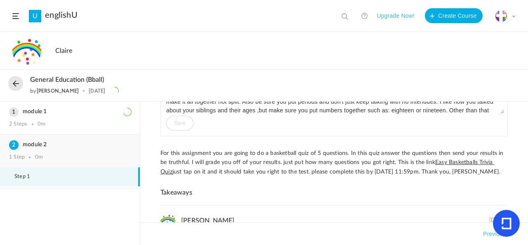
scroll to position [69, 0]
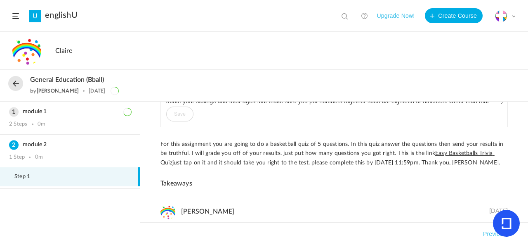
click at [25, 175] on span "Step 1" at bounding box center [27, 176] width 26 height 7
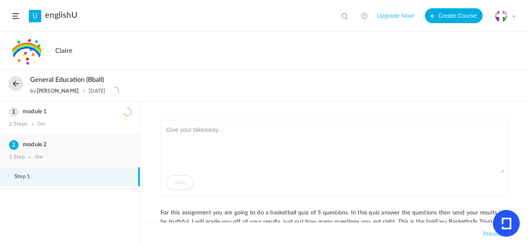
drag, startPoint x: 101, startPoint y: 175, endPoint x: 78, endPoint y: 158, distance: 28.0
click at [101, 175] on li "Step 1" at bounding box center [70, 176] width 140 height 19
click at [258, 133] on textarea at bounding box center [334, 148] width 340 height 50
click at [168, 125] on textarea "I fot 3 right" at bounding box center [334, 148] width 340 height 50
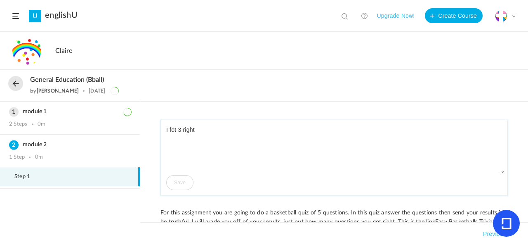
click at [175, 132] on textarea "I fot 3 right" at bounding box center [334, 148] width 340 height 50
click at [253, 130] on textarea "I got 3 right" at bounding box center [334, 148] width 340 height 50
click at [180, 182] on div "I got 3 right and 2 wrong Save" at bounding box center [335, 158] width 348 height 76
click at [255, 135] on textarea "I got 3 right and 2 wrong" at bounding box center [334, 148] width 340 height 50
type textarea "I"
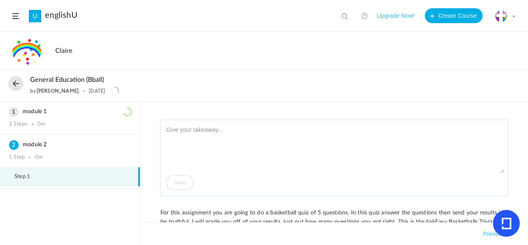
paste textarea "I am very happy with what you did Claire. Your hobbies look very appealing. You…"
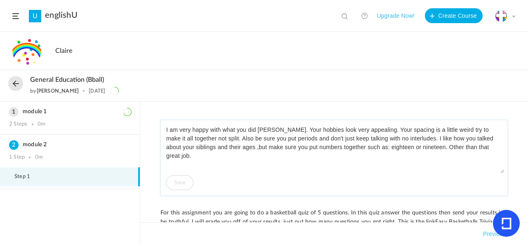
type textarea "I am very happy with what you did Claire. Your hobbies look very appealing. You…"
click at [113, 176] on li "Step 1" at bounding box center [70, 176] width 140 height 19
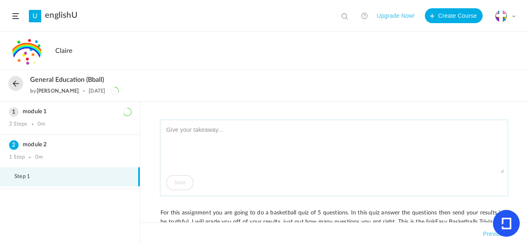
paste textarea "I am very happy with what you did [PERSON_NAME]. Your hobbies look very appeali…"
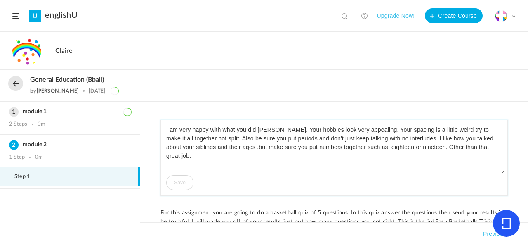
type textarea "I am very happy with what you did [PERSON_NAME]. Your hobbies look very appeali…"
click at [181, 185] on div "I am very happy with what you did Claire. Your hobbies look very appealing. You…" at bounding box center [335, 158] width 348 height 76
click at [178, 185] on div "I am very happy with what you did Claire. Your hobbies look very appealing. You…" at bounding box center [335, 158] width 348 height 76
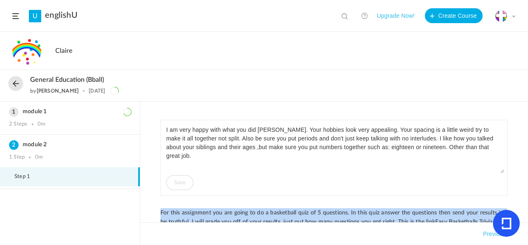
click at [178, 185] on div "I am very happy with what you did Claire. Your hobbies look very appealing. You…" at bounding box center [335, 158] width 348 height 76
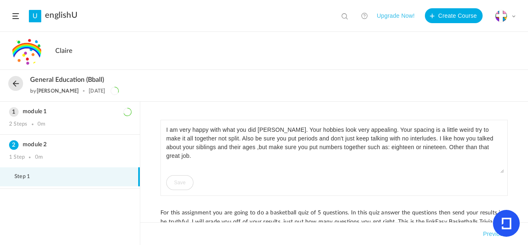
click at [177, 187] on div "I am very happy with what you did Claire. Your hobbies look very appealing. You…" at bounding box center [335, 158] width 348 height 76
click at [187, 187] on div "I am very happy with what you did Claire. Your hobbies look very appealing. You…" at bounding box center [335, 158] width 348 height 76
click at [488, 234] on button "Previous" at bounding box center [495, 234] width 26 height 10
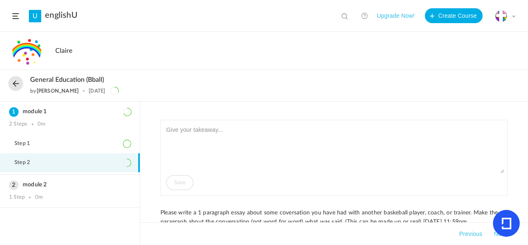
scroll to position [16, 0]
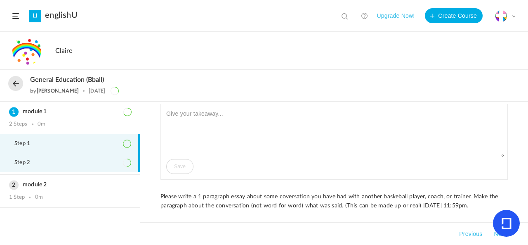
click at [80, 145] on li "Step 1" at bounding box center [70, 143] width 140 height 19
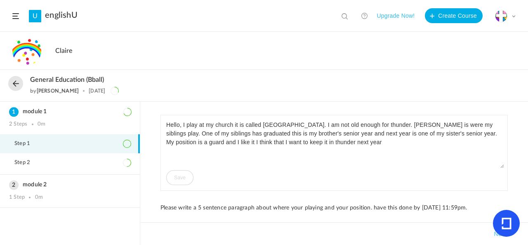
scroll to position [7, 0]
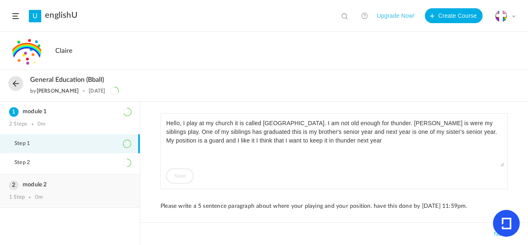
click at [36, 191] on div "module 2 1 Step 0m" at bounding box center [70, 191] width 140 height 33
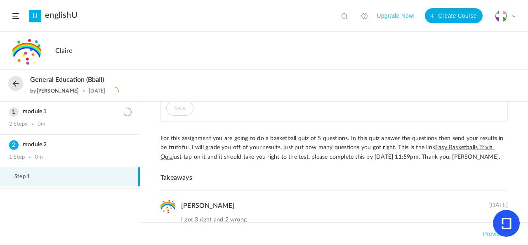
scroll to position [85, 0]
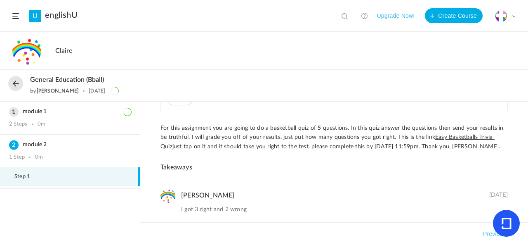
click at [277, 196] on div "Claire 19 Sep I got 3 right and 2 wrong" at bounding box center [344, 201] width 327 height 26
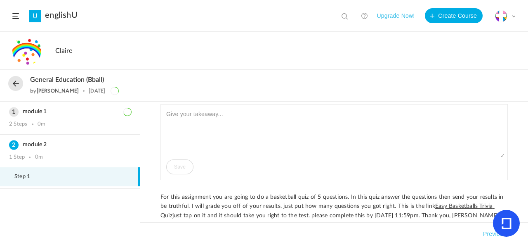
scroll to position [0, 0]
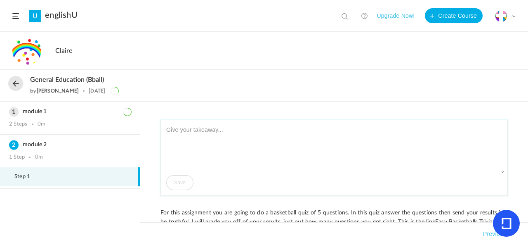
click at [244, 137] on textarea at bounding box center [334, 148] width 340 height 50
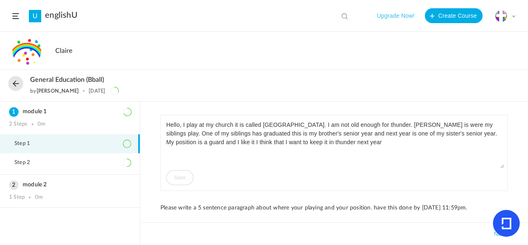
scroll to position [7, 0]
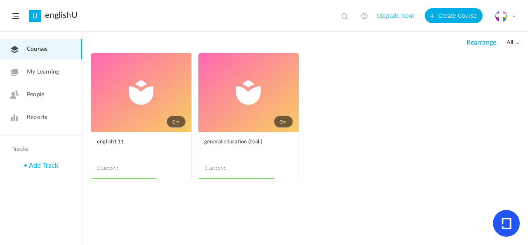
click at [252, 94] on link "0m" at bounding box center [249, 92] width 100 height 78
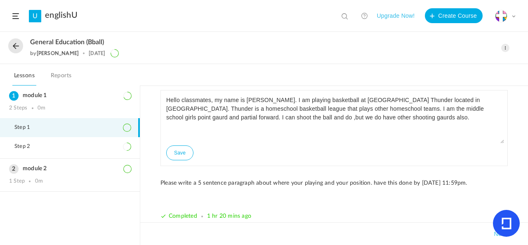
scroll to position [9, 0]
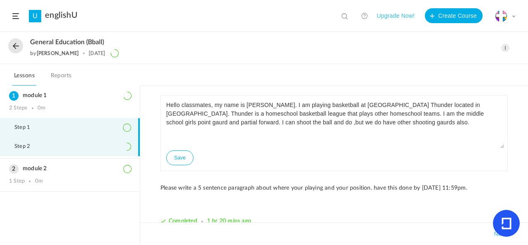
click at [105, 140] on li "Step 2" at bounding box center [70, 146] width 140 height 19
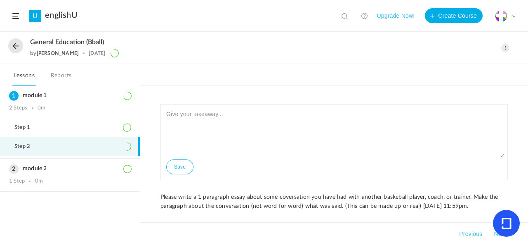
scroll to position [0, 0]
click at [96, 173] on div "module 2 1 Step 0m" at bounding box center [70, 174] width 140 height 33
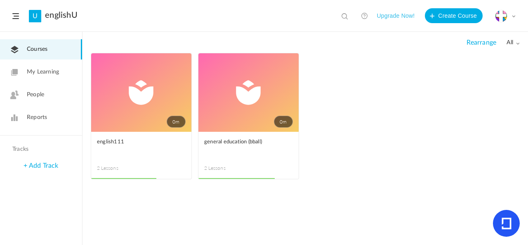
click at [268, 94] on link "0m" at bounding box center [249, 92] width 100 height 78
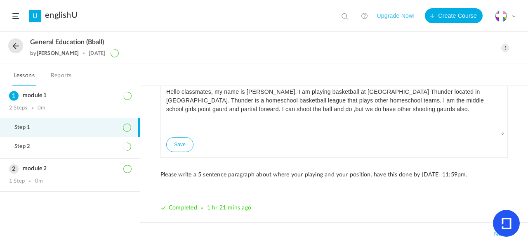
scroll to position [23, 0]
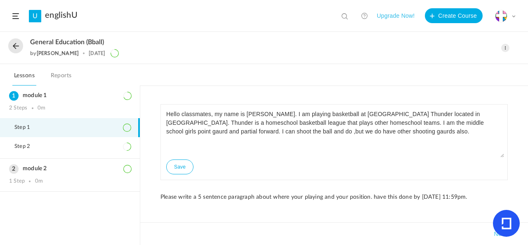
click at [57, 134] on li "Step 1" at bounding box center [70, 127] width 140 height 19
click at [66, 134] on li "Step 1" at bounding box center [70, 127] width 140 height 19
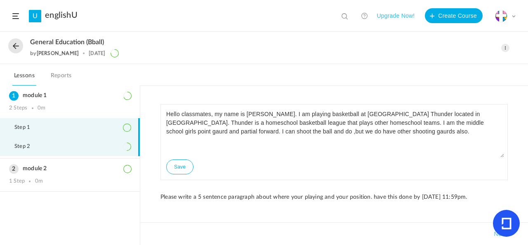
click at [66, 143] on li "Step 2" at bounding box center [70, 146] width 140 height 19
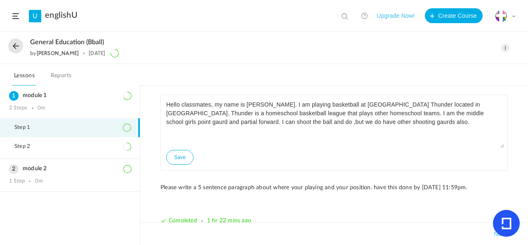
scroll to position [23, 0]
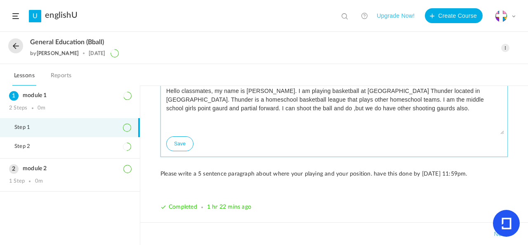
click at [176, 147] on button "Save" at bounding box center [179, 143] width 27 height 15
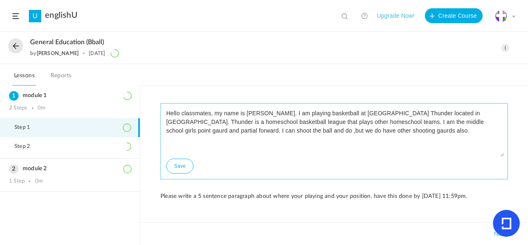
scroll to position [0, 0]
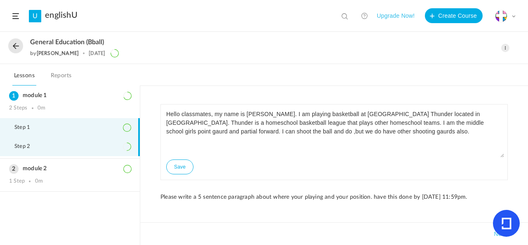
click at [69, 144] on li "Step 2" at bounding box center [70, 146] width 140 height 19
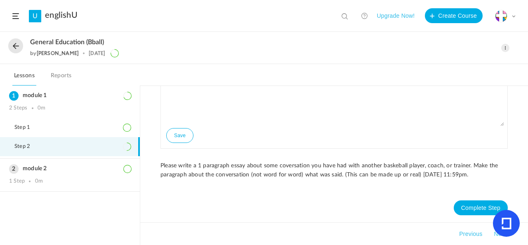
scroll to position [31, 0]
click at [515, 223] on icon at bounding box center [506, 223] width 27 height 27
click at [482, 207] on button "Complete Step" at bounding box center [481, 207] width 54 height 15
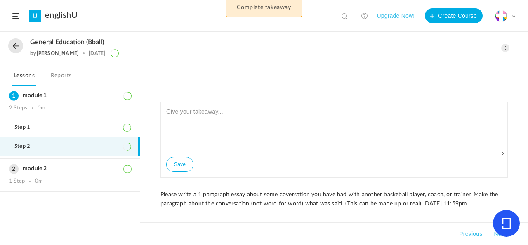
scroll to position [0, 0]
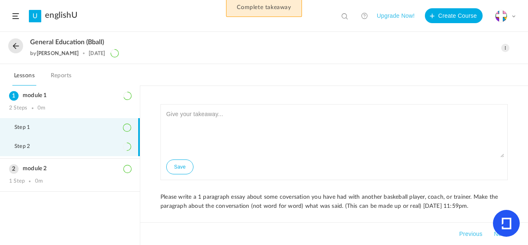
click at [99, 124] on li "Step 1" at bounding box center [70, 127] width 140 height 19
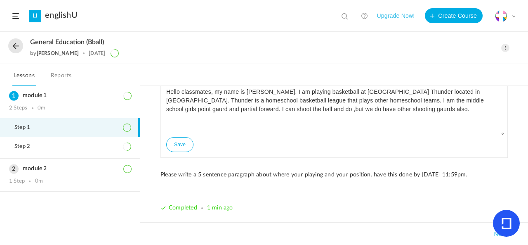
scroll to position [23, 0]
click at [190, 208] on span "Completed" at bounding box center [183, 207] width 28 height 6
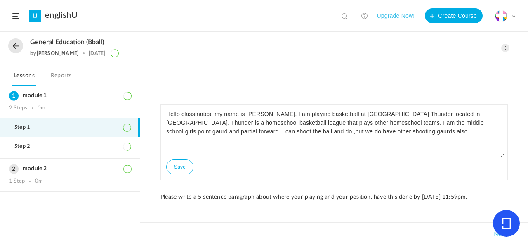
click at [19, 19] on header "U englishU View all No results Upgrade Now! Create Course My Profile University…" at bounding box center [264, 16] width 528 height 32
click at [15, 41] on button at bounding box center [15, 45] width 15 height 15
click at [17, 18] on span at bounding box center [15, 16] width 7 height 6
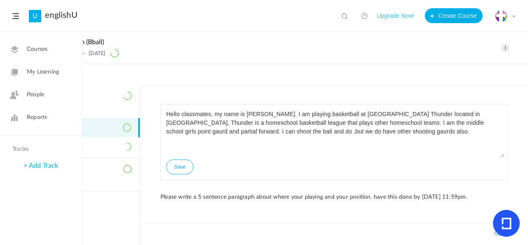
click at [36, 47] on span "Courses" at bounding box center [37, 49] width 21 height 9
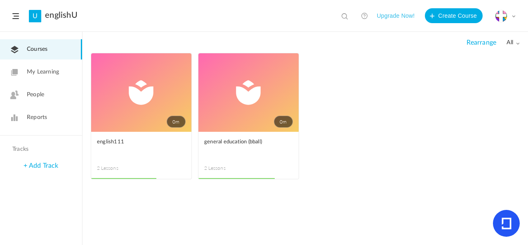
click at [37, 116] on span "Reports" at bounding box center [37, 117] width 20 height 9
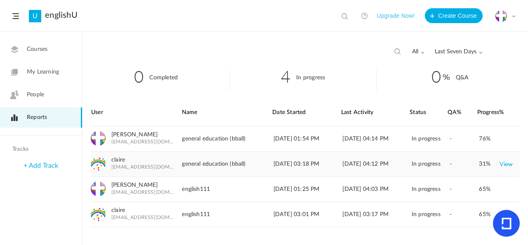
scroll to position [14, 0]
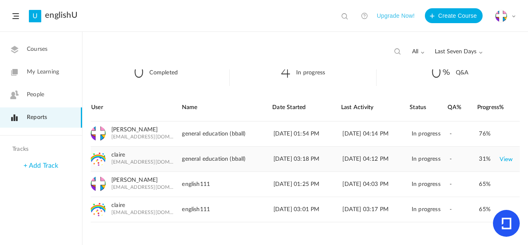
click at [506, 158] on link "View" at bounding box center [507, 158] width 14 height 15
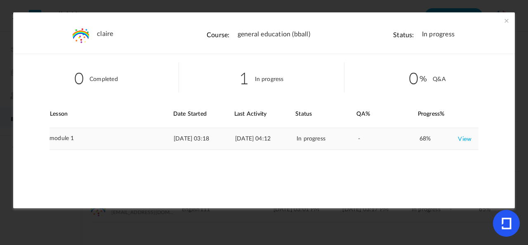
click at [464, 140] on link "View" at bounding box center [465, 138] width 14 height 15
click at [504, 22] on span at bounding box center [507, 21] width 8 height 8
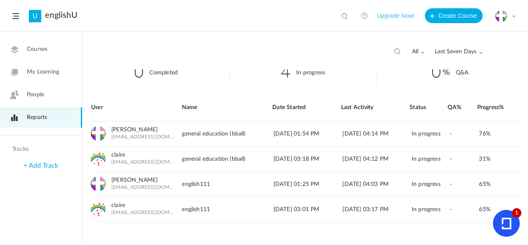
click at [37, 49] on span "Courses" at bounding box center [37, 49] width 21 height 9
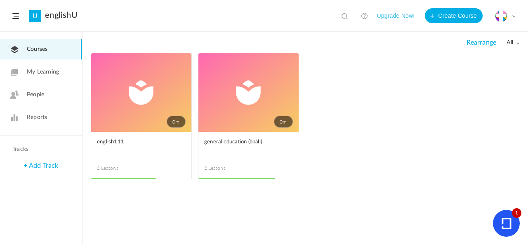
click at [161, 94] on link "0m" at bounding box center [141, 92] width 100 height 78
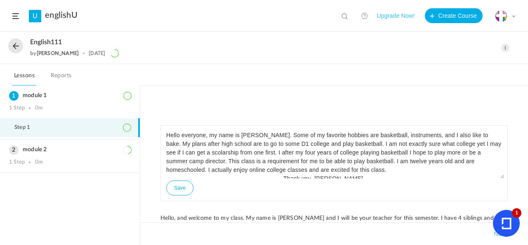
click at [11, 47] on button at bounding box center [15, 45] width 15 height 15
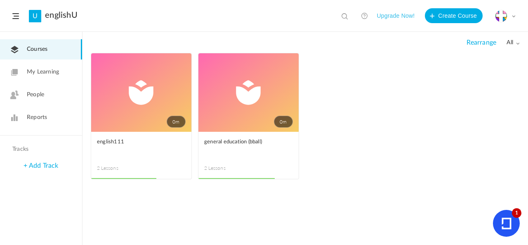
click at [267, 100] on link "0m" at bounding box center [249, 92] width 100 height 78
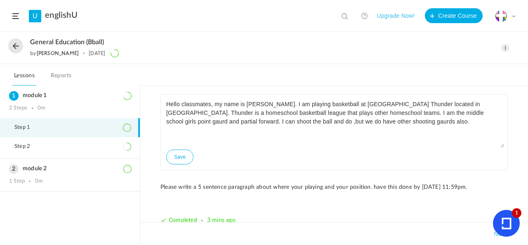
scroll to position [23, 0]
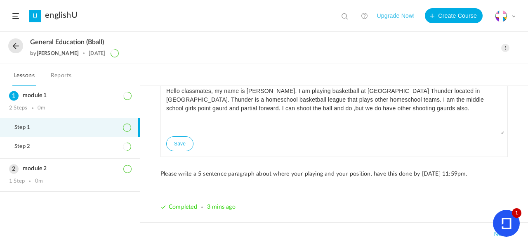
click at [504, 46] on span at bounding box center [505, 48] width 8 height 8
click at [485, 62] on link "Edit" at bounding box center [471, 66] width 78 height 15
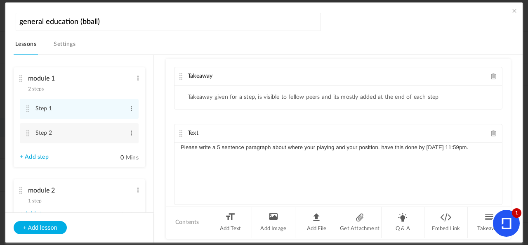
click at [491, 147] on p "Please write a 5 sentence paragraph about where your playing and your position.…" at bounding box center [338, 147] width 315 height 10
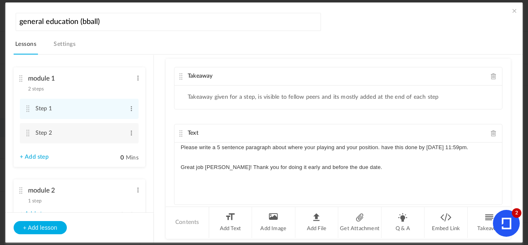
click at [353, 159] on p at bounding box center [338, 157] width 315 height 10
click at [356, 169] on p "Great job Claire! Thank you for doing it early and before the due date." at bounding box center [338, 167] width 315 height 10
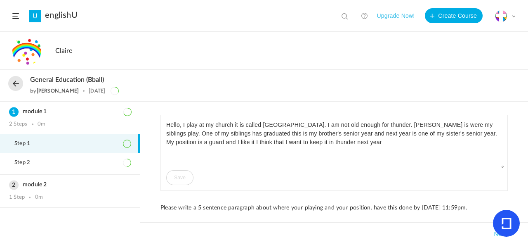
scroll to position [7, 0]
